Goal: Task Accomplishment & Management: Complete application form

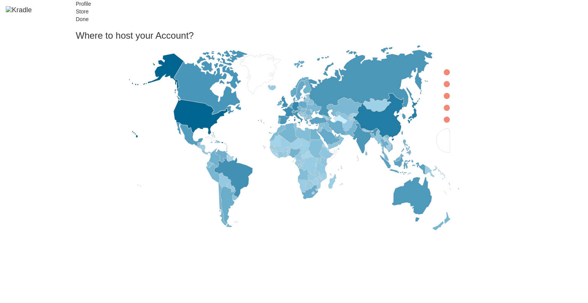
click at [437, 153] on icon at bounding box center [443, 141] width 13 height 24
click at [444, 123] on icon at bounding box center [447, 120] width 6 height 6
click at [444, 135] on icon at bounding box center [447, 132] width 6 height 6
click at [444, 147] on icon at bounding box center [447, 144] width 6 height 6
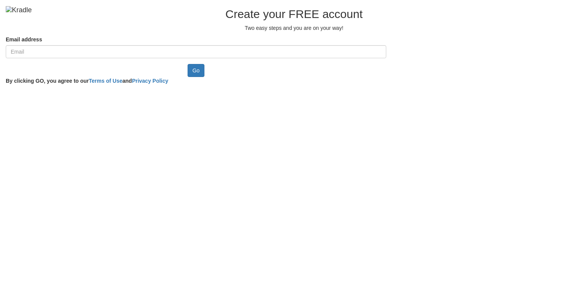
click at [152, 58] on input "Email address" at bounding box center [196, 51] width 381 height 13
type input "[EMAIL_ADDRESS][DOMAIN_NAME]"
click at [188, 77] on input "Go" at bounding box center [196, 70] width 17 height 13
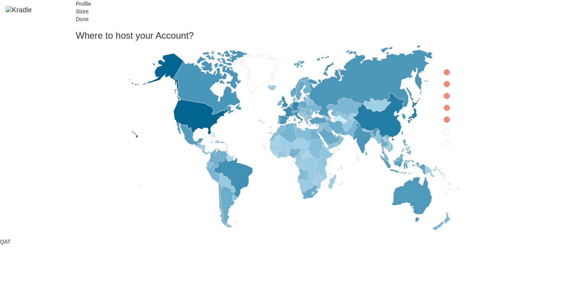
click at [444, 147] on icon at bounding box center [447, 144] width 6 height 6
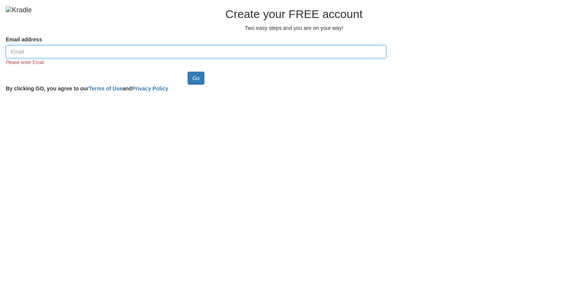
click at [160, 58] on input "Email address" at bounding box center [196, 51] width 381 height 13
paste input "[EMAIL_ADDRESS][DOMAIN_NAME]"
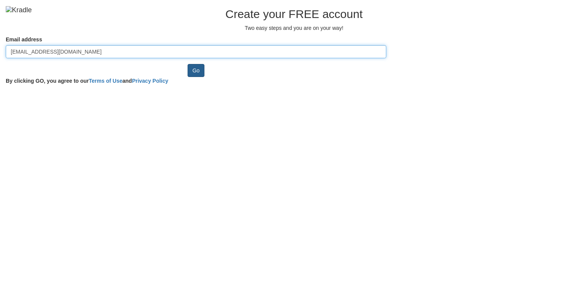
type input "[EMAIL_ADDRESS][DOMAIN_NAME]"
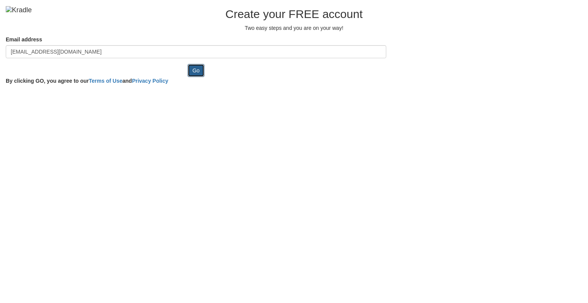
click at [188, 77] on input "Go" at bounding box center [196, 70] width 17 height 13
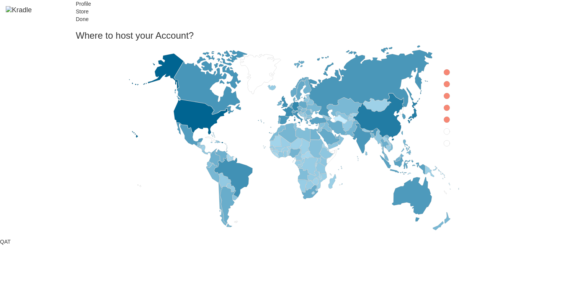
click at [444, 147] on icon at bounding box center [447, 144] width 6 height 6
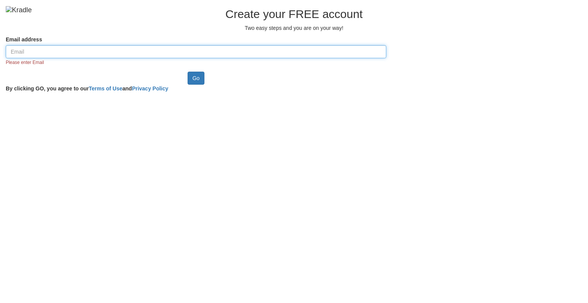
click at [204, 58] on input "Email address" at bounding box center [196, 51] width 381 height 13
paste input "[EMAIL_ADDRESS][DOMAIN_NAME]"
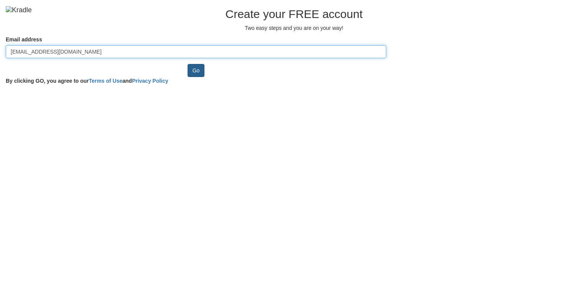
type input "[EMAIL_ADDRESS][DOMAIN_NAME]"
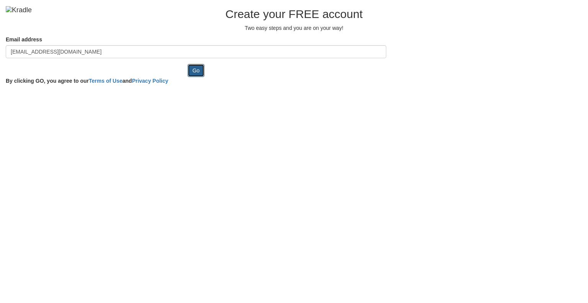
click at [188, 77] on input "Go" at bounding box center [196, 70] width 17 height 13
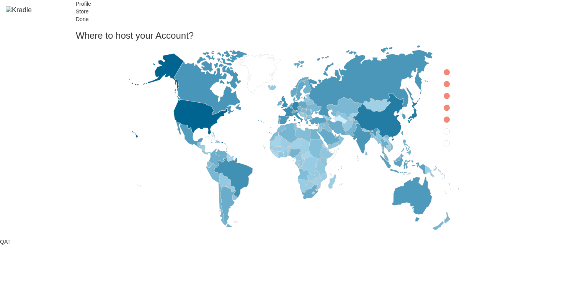
click at [444, 147] on icon at bounding box center [447, 144] width 6 height 6
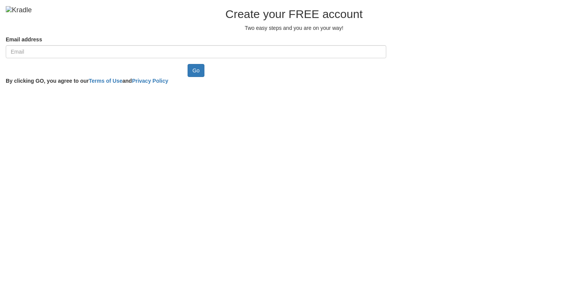
click at [144, 58] on input "Email address" at bounding box center [196, 51] width 381 height 13
type input "cawep65024@certve.com"
click at [188, 77] on input "Go" at bounding box center [196, 70] width 17 height 13
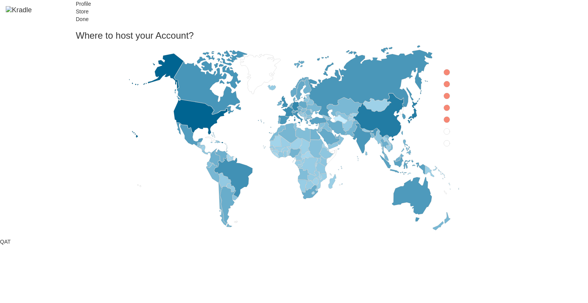
click at [444, 147] on icon at bounding box center [447, 144] width 6 height 6
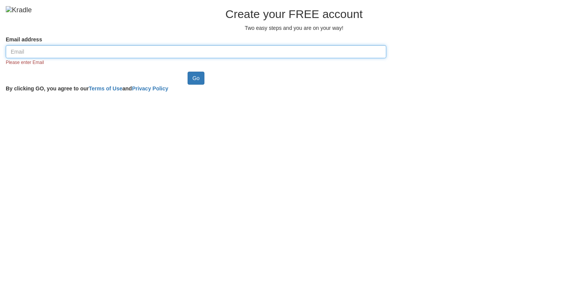
click at [156, 58] on input "Email address" at bounding box center [196, 51] width 381 height 13
paste input "cawep65024@certve.com"
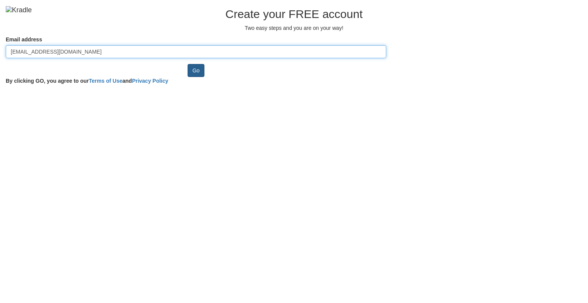
type input "cawep65024@certve.com"
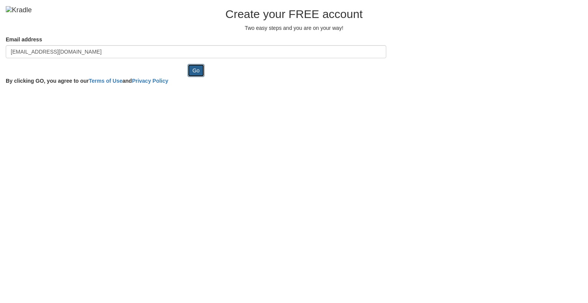
click at [188, 77] on input "Go" at bounding box center [196, 70] width 17 height 13
